Goal: Task Accomplishment & Management: Complete application form

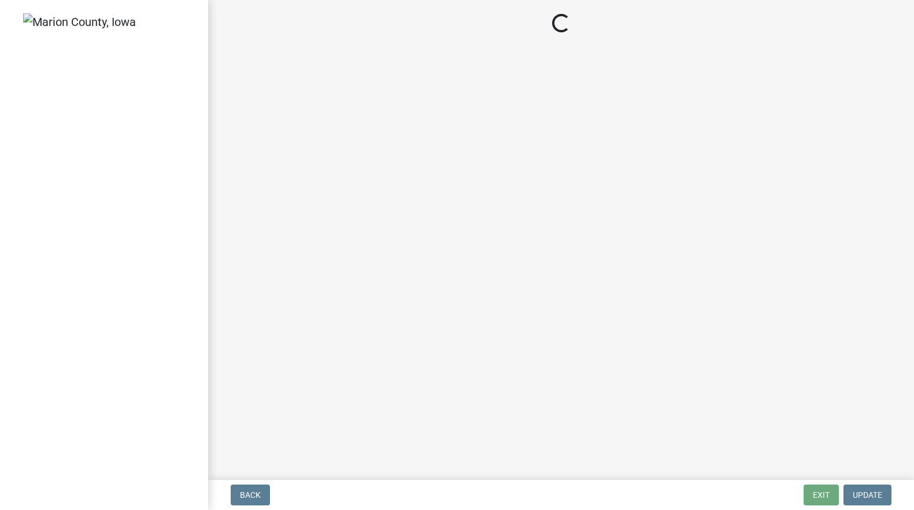
select select "3: 3"
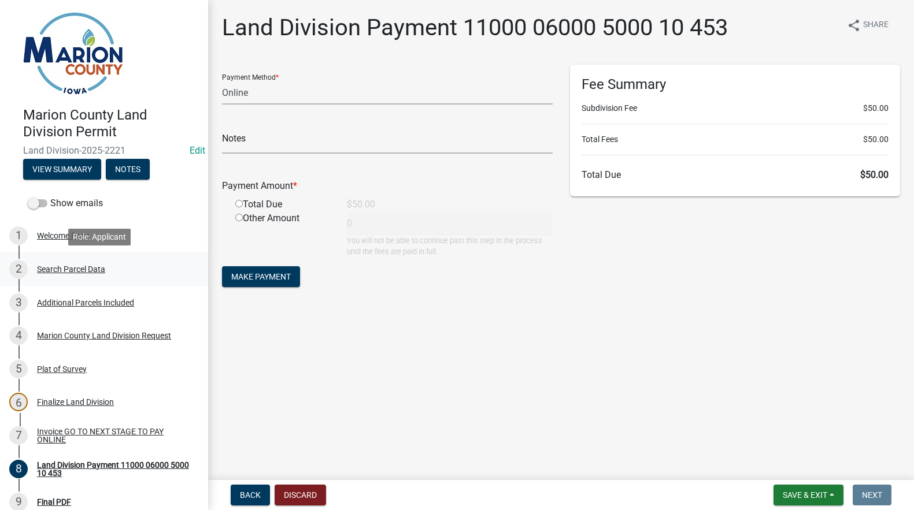
click at [67, 268] on div "Search Parcel Data" at bounding box center [71, 269] width 68 height 8
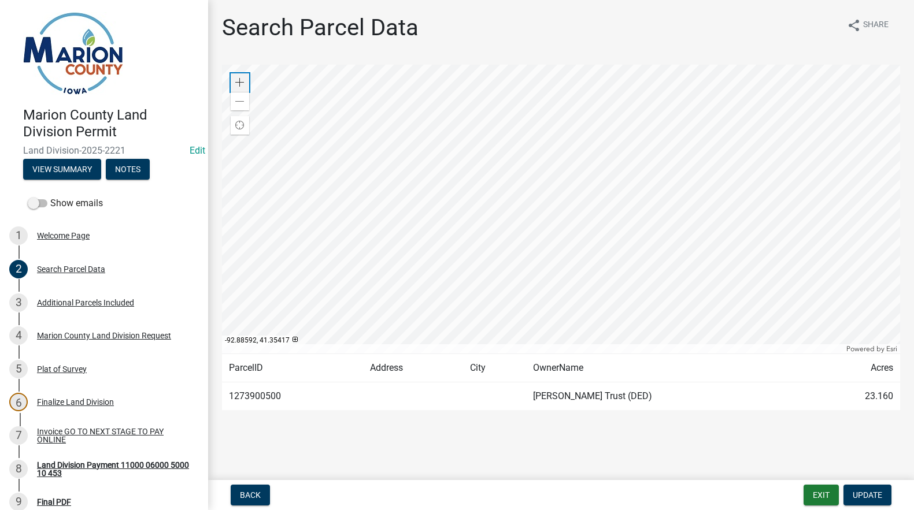
click at [240, 84] on span at bounding box center [239, 82] width 9 height 9
click at [239, 83] on span at bounding box center [239, 82] width 9 height 9
click at [243, 105] on span at bounding box center [239, 101] width 9 height 9
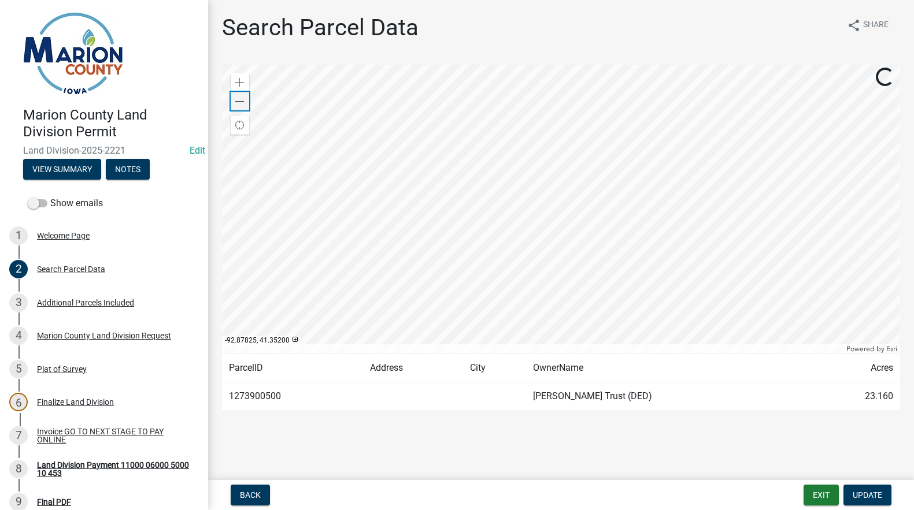
click at [243, 105] on span at bounding box center [239, 101] width 9 height 9
click at [241, 82] on span at bounding box center [239, 82] width 9 height 9
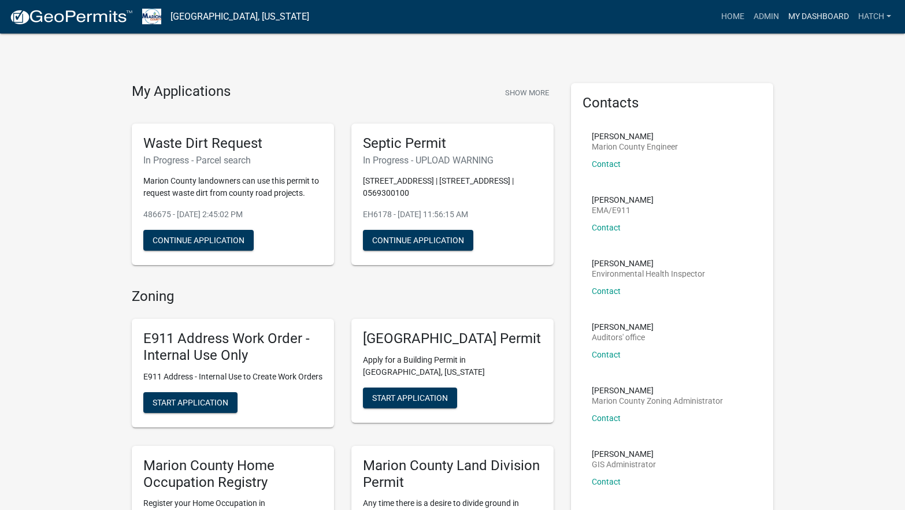
click at [809, 16] on link "My Dashboard" at bounding box center [819, 17] width 70 height 22
